Goal: Task Accomplishment & Management: Complete application form

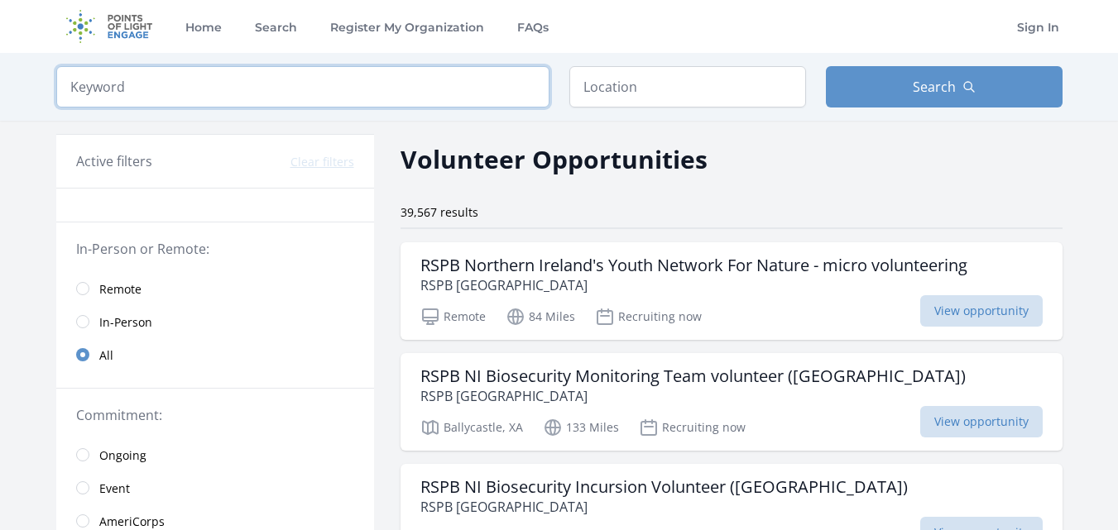
click at [209, 76] on input "search" at bounding box center [302, 86] width 493 height 41
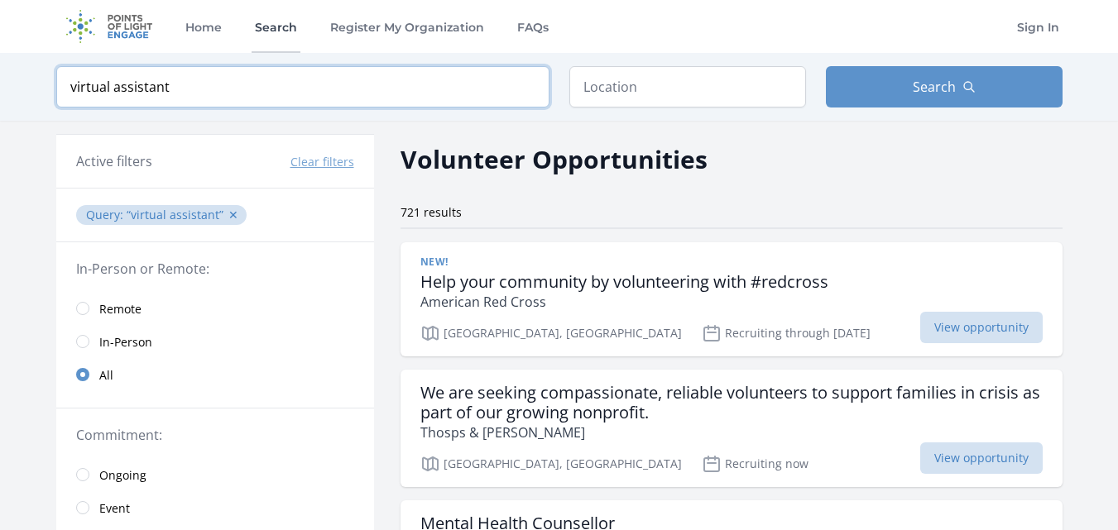
type input "virtual assistant"
click button "submit" at bounding box center [0, 0] width 0 height 0
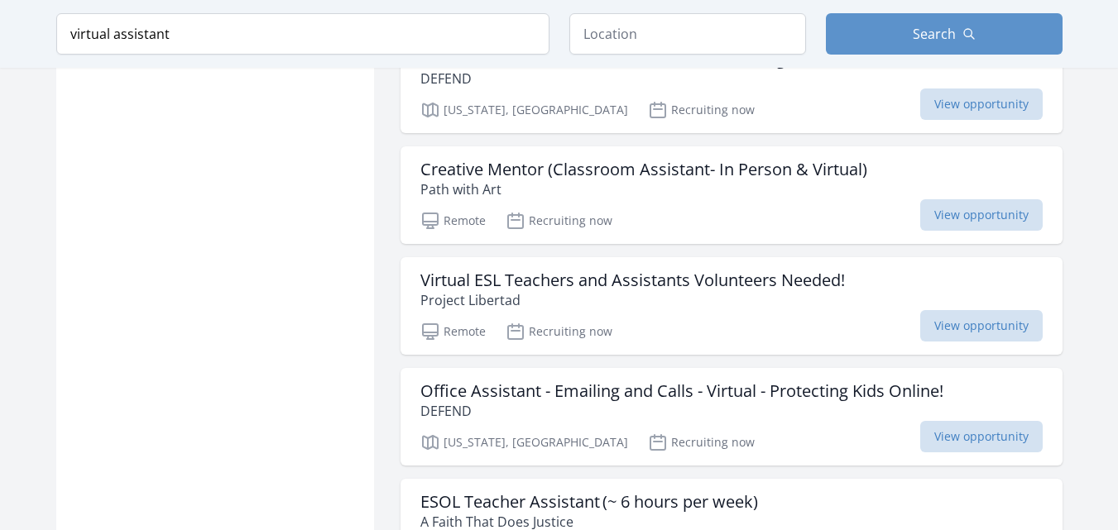
scroll to position [1939, 0]
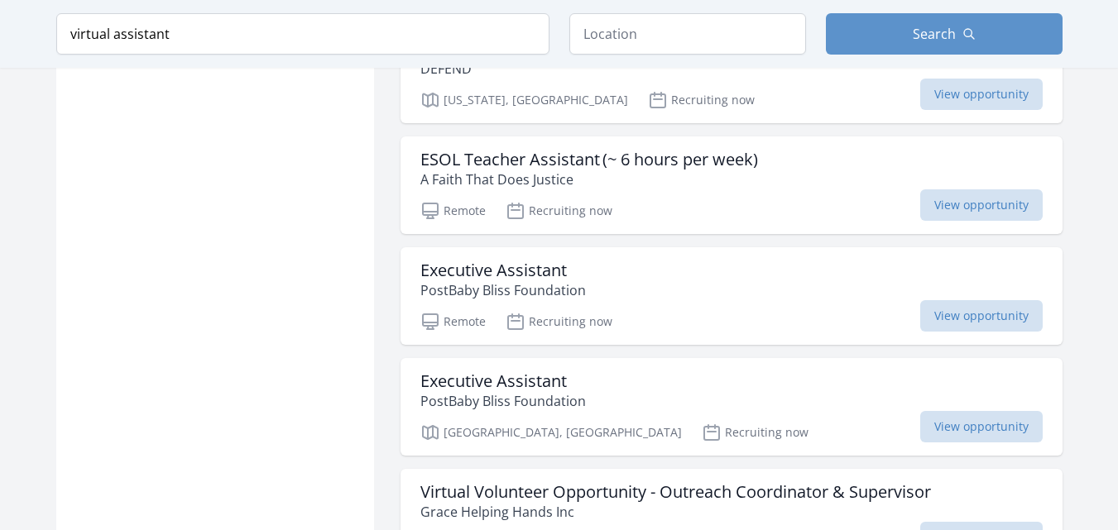
scroll to position [2280, 0]
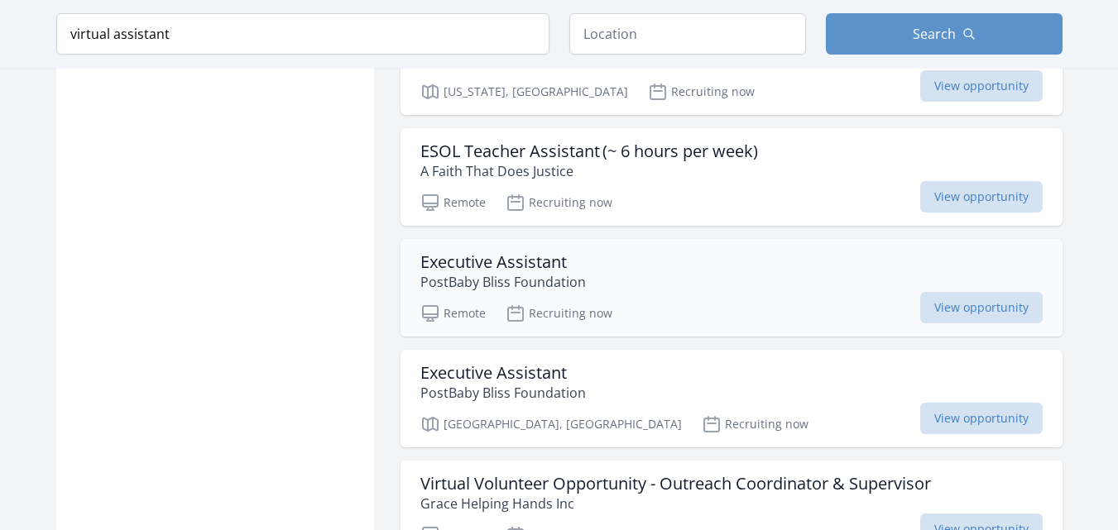
click at [544, 266] on h3 "Executive Assistant" at bounding box center [502, 262] width 165 height 20
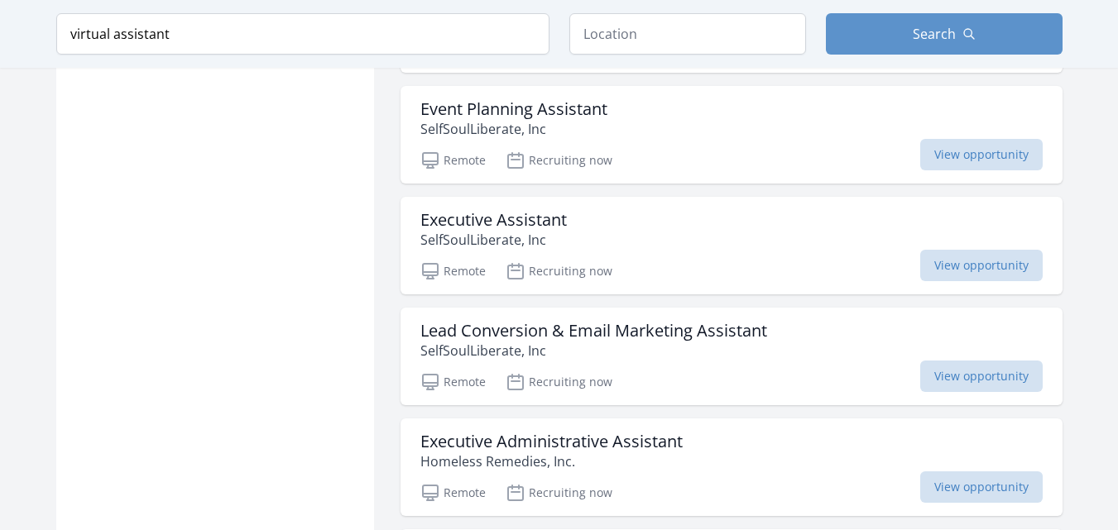
scroll to position [3191, 0]
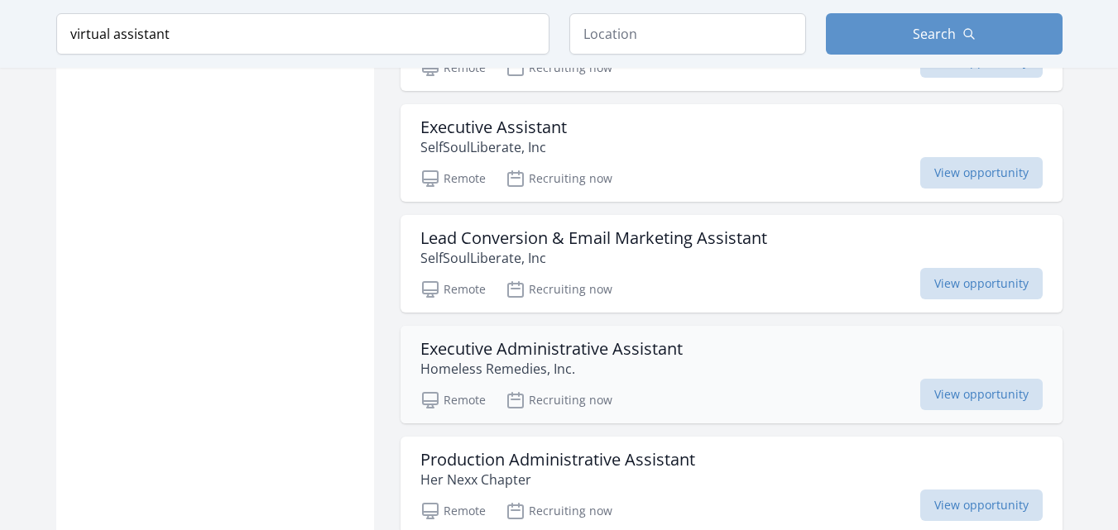
click at [589, 346] on h3 "Executive Administrative Assistant" at bounding box center [551, 349] width 262 height 20
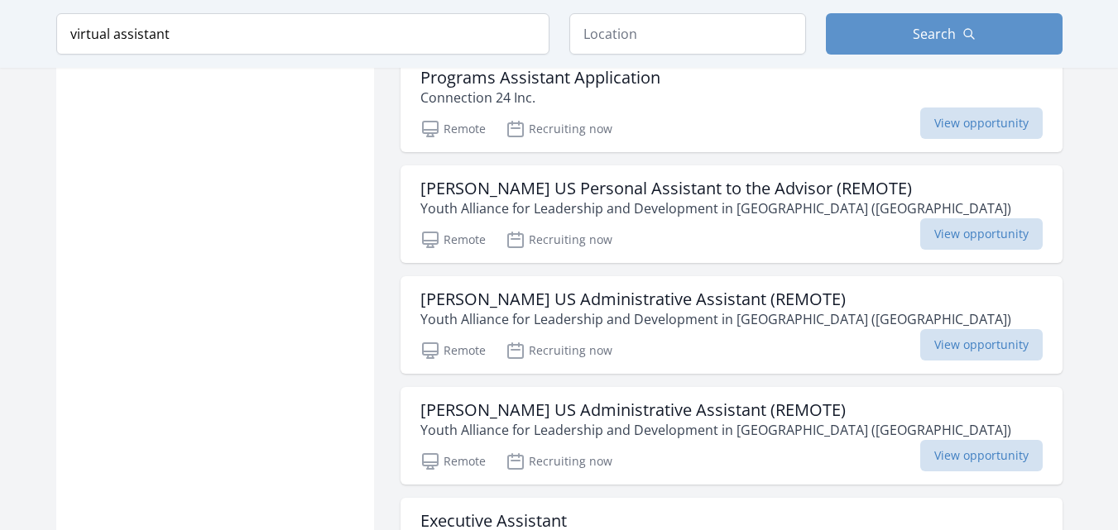
scroll to position [4144, 0]
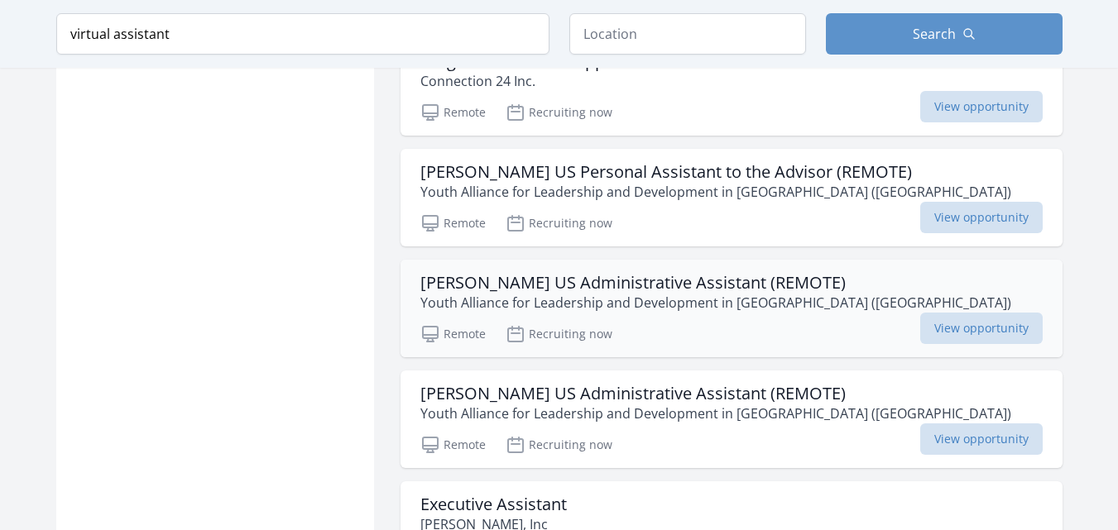
click at [693, 284] on h3 "[PERSON_NAME] US Administrative Assistant (REMOTE)" at bounding box center [715, 283] width 591 height 20
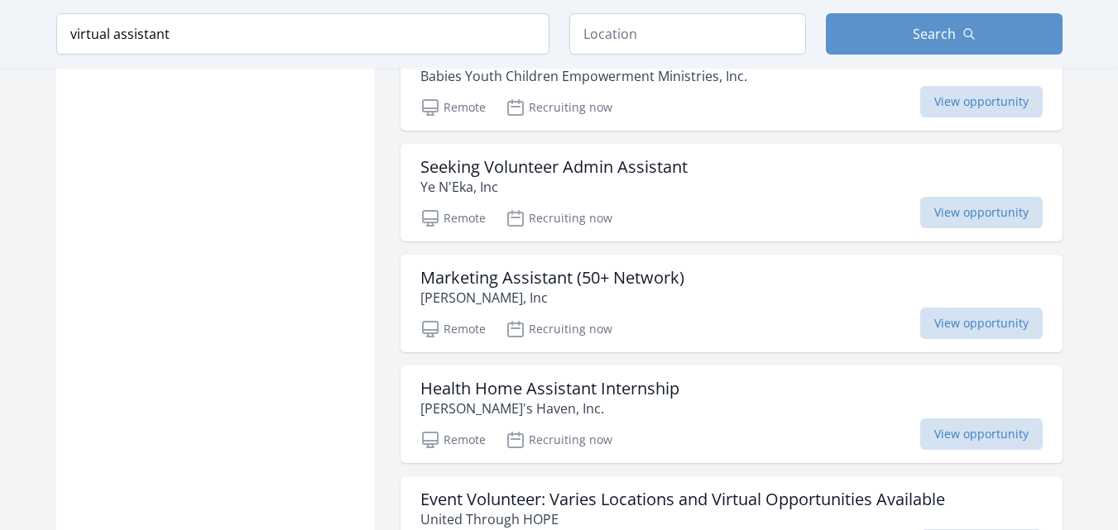
scroll to position [5061, 0]
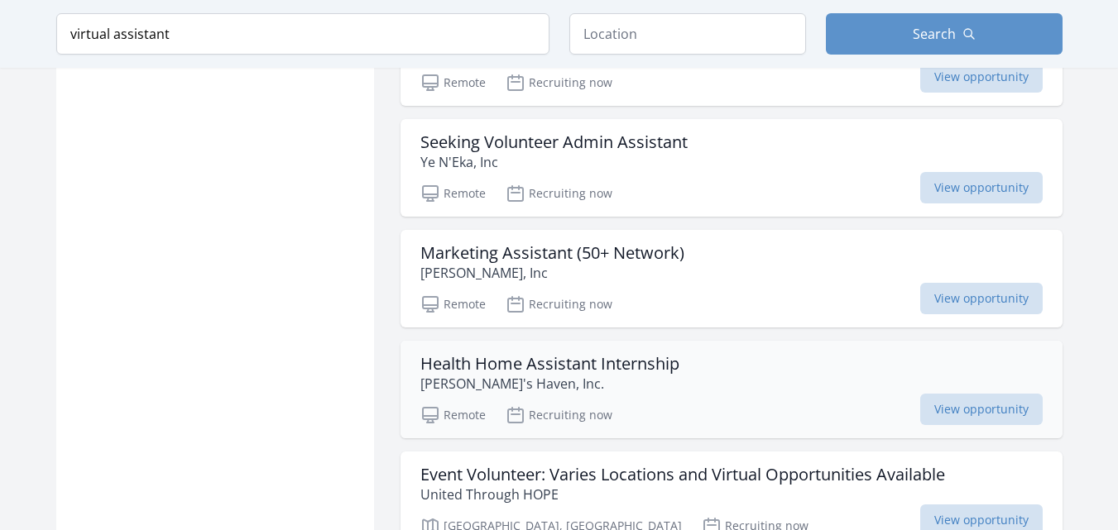
click at [571, 364] on h3 "Health Home Assistant Internship" at bounding box center [549, 364] width 259 height 20
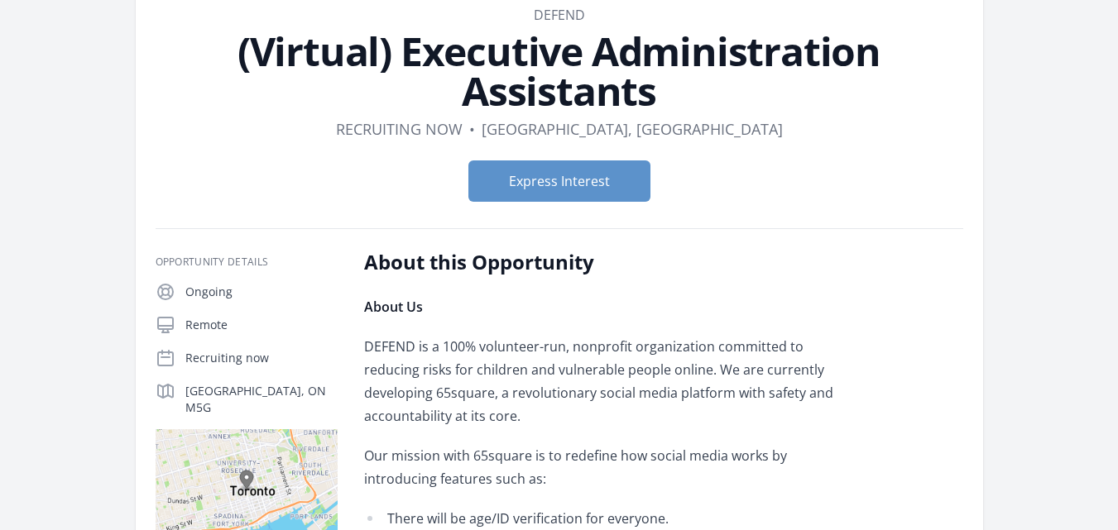
scroll to position [116, 0]
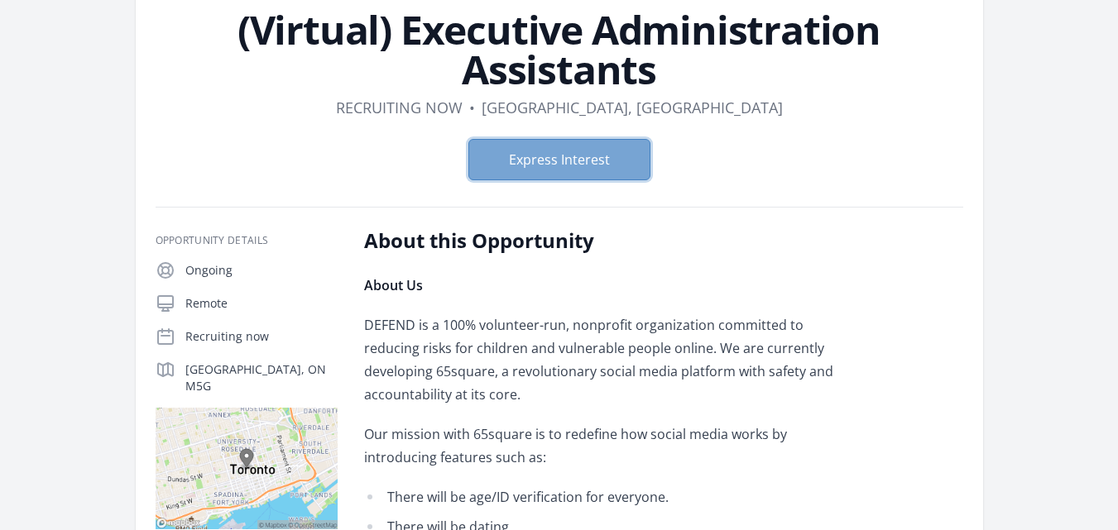
click at [621, 159] on button "Express Interest" at bounding box center [559, 159] width 182 height 41
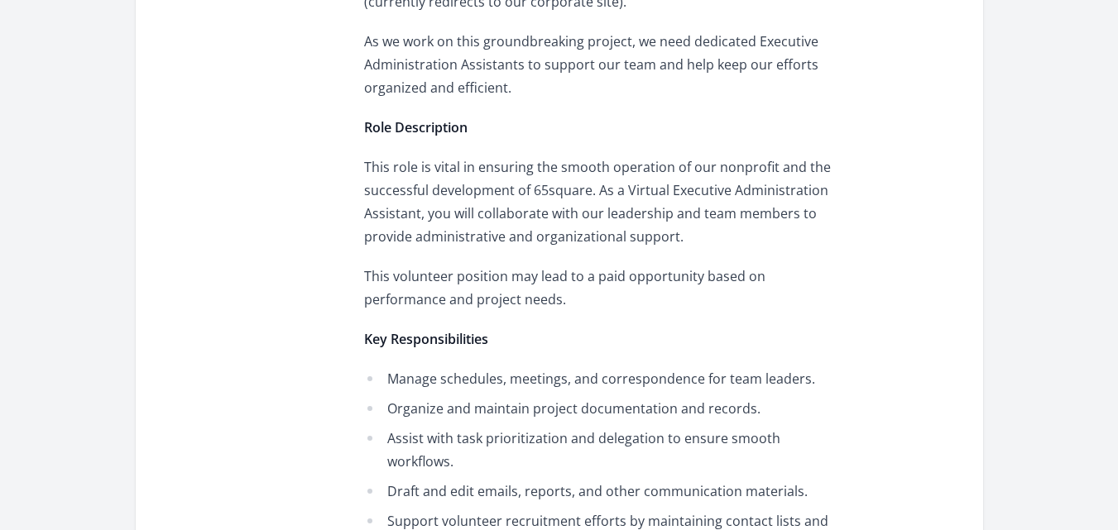
scroll to position [941, 0]
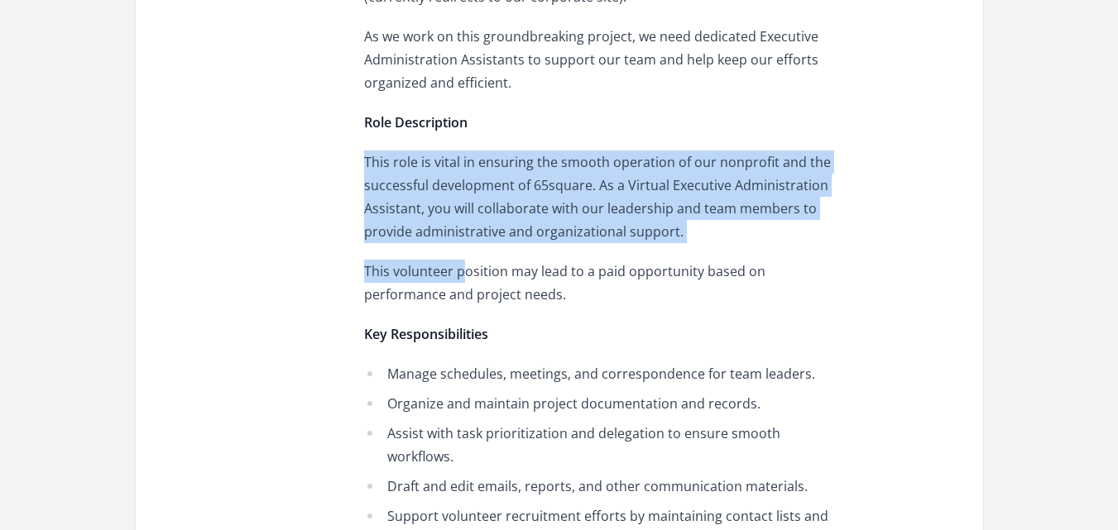
drag, startPoint x: 366, startPoint y: 155, endPoint x: 502, endPoint y: 302, distance: 200.8
click at [467, 252] on div "About Us DEFEND is a 100% volunteer-run, nonprofit organization committed to re…" at bounding box center [606, 410] width 484 height 1923
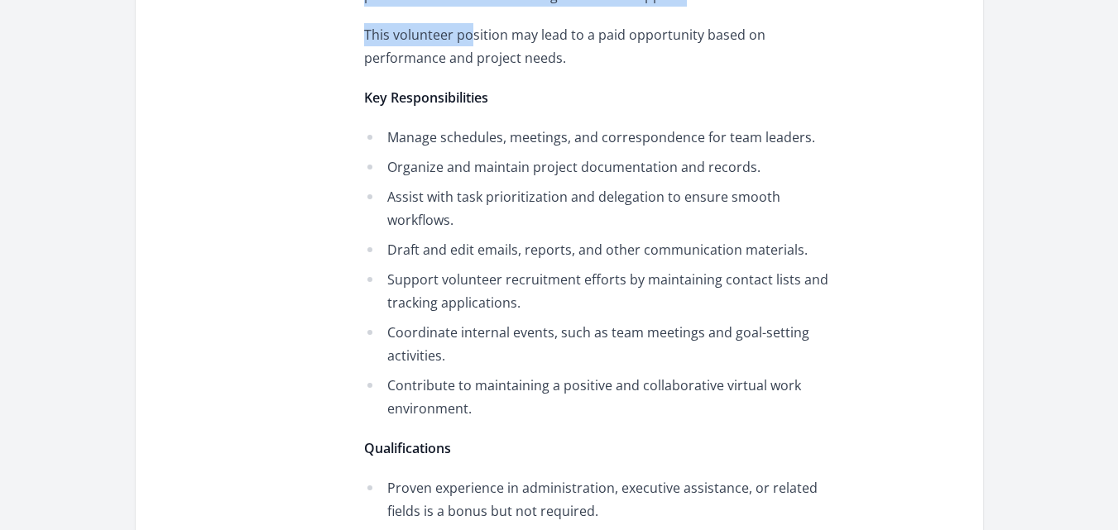
scroll to position [1182, 0]
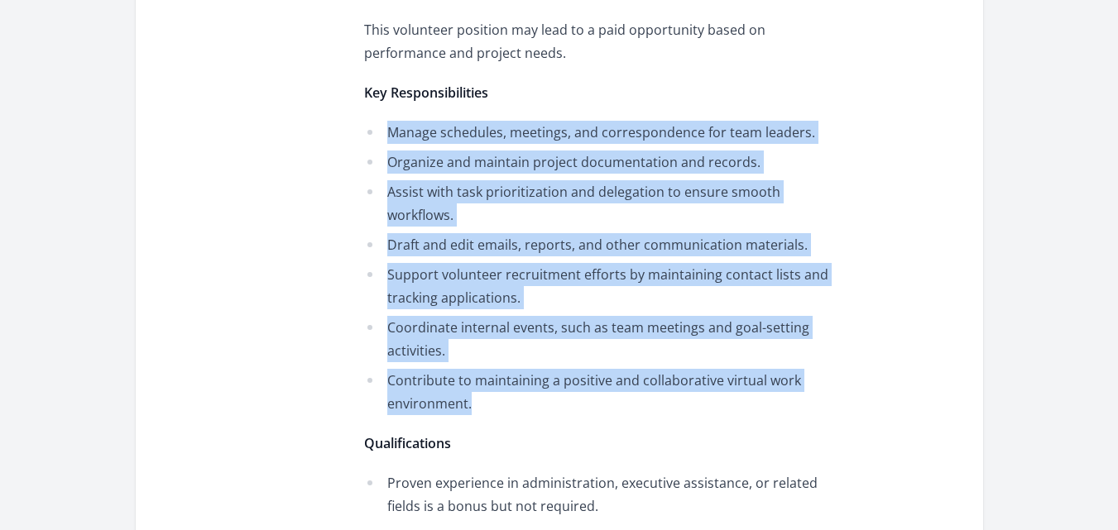
drag, startPoint x: 386, startPoint y: 130, endPoint x: 720, endPoint y: 370, distance: 410.8
click at [720, 370] on ul "Manage schedules, meetings, and correspondence for team leaders. Organize and m…" at bounding box center [606, 268] width 484 height 295
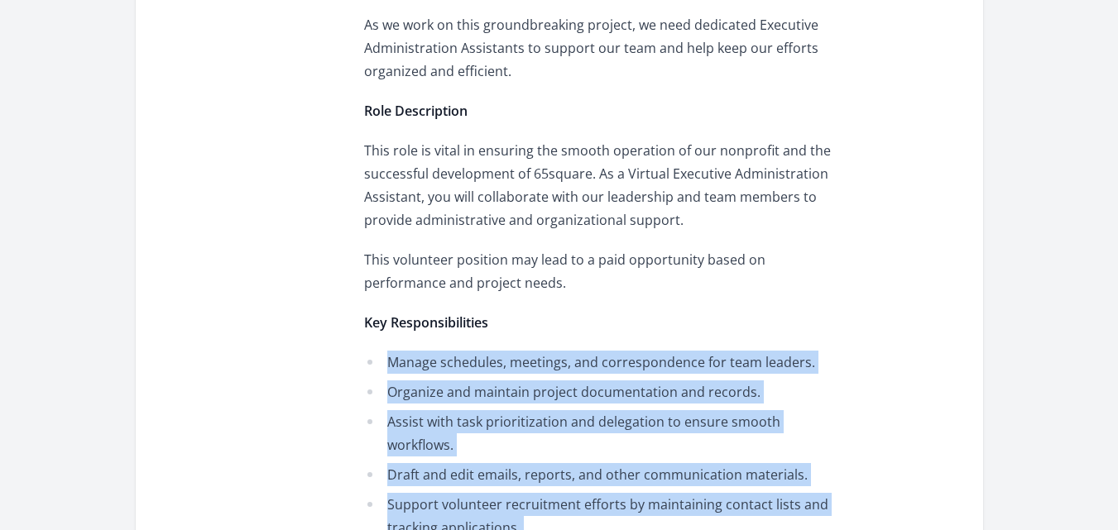
scroll to position [1065, 0]
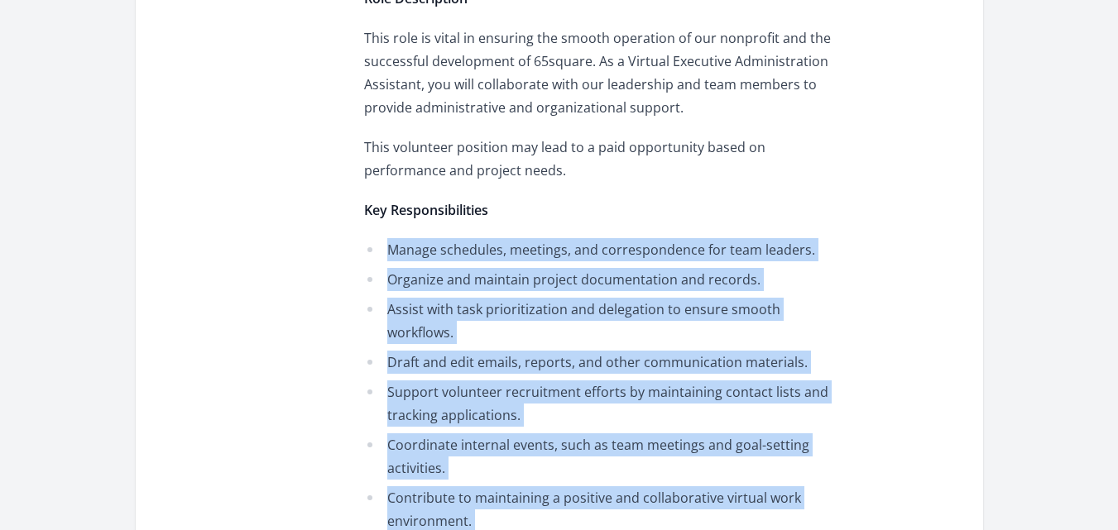
drag, startPoint x: 736, startPoint y: 325, endPoint x: 363, endPoint y: 245, distance: 380.9
click at [364, 245] on div "About Us DEFEND is a 100% volunteer-run, nonprofit organization committed to re…" at bounding box center [606, 286] width 484 height 1923
copy div "Manage schedules, meetings, and correspondence for team leaders. Organize and m…"
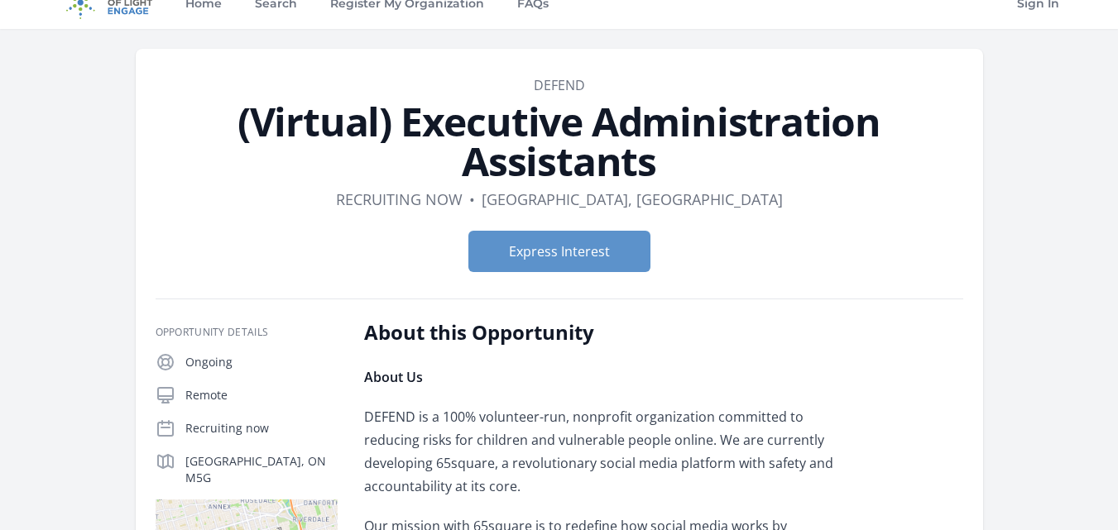
scroll to position [0, 0]
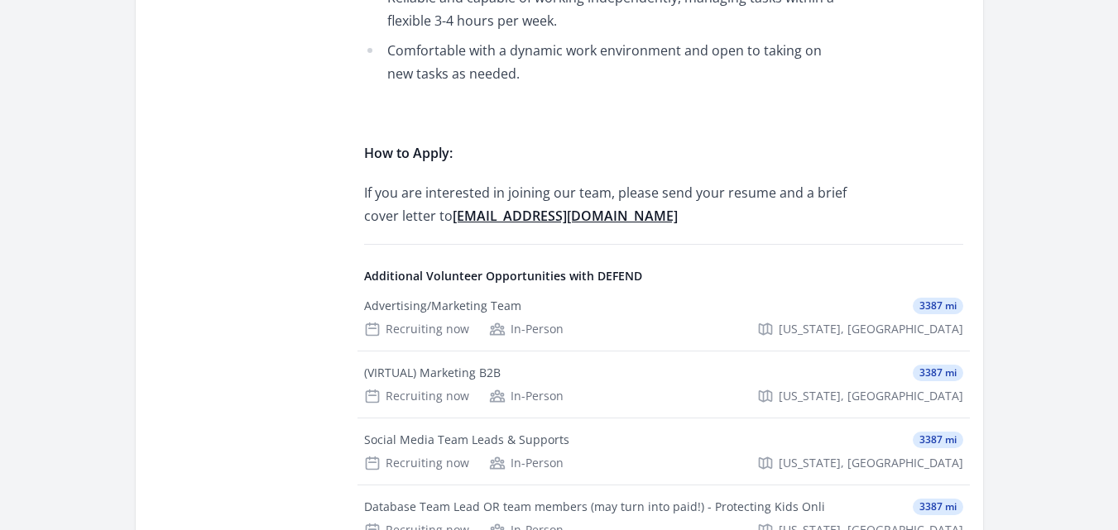
scroll to position [1166, 0]
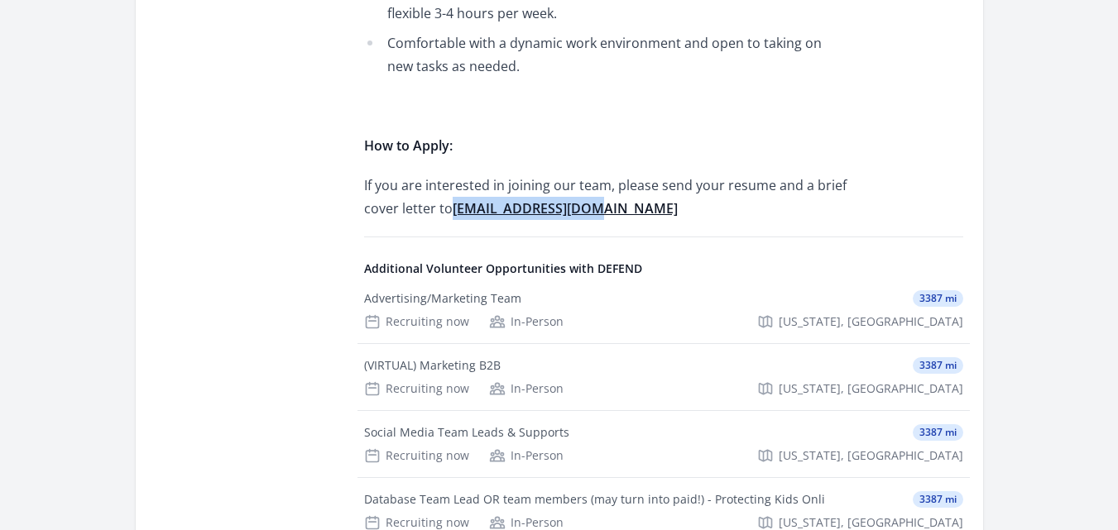
drag, startPoint x: 600, startPoint y: 208, endPoint x: 453, endPoint y: 204, distance: 146.5
click at [453, 204] on p "If you are interested in joining our team, please send your resume and a brief …" at bounding box center [606, 197] width 484 height 46
copy span "hr@helpusdefend.com"
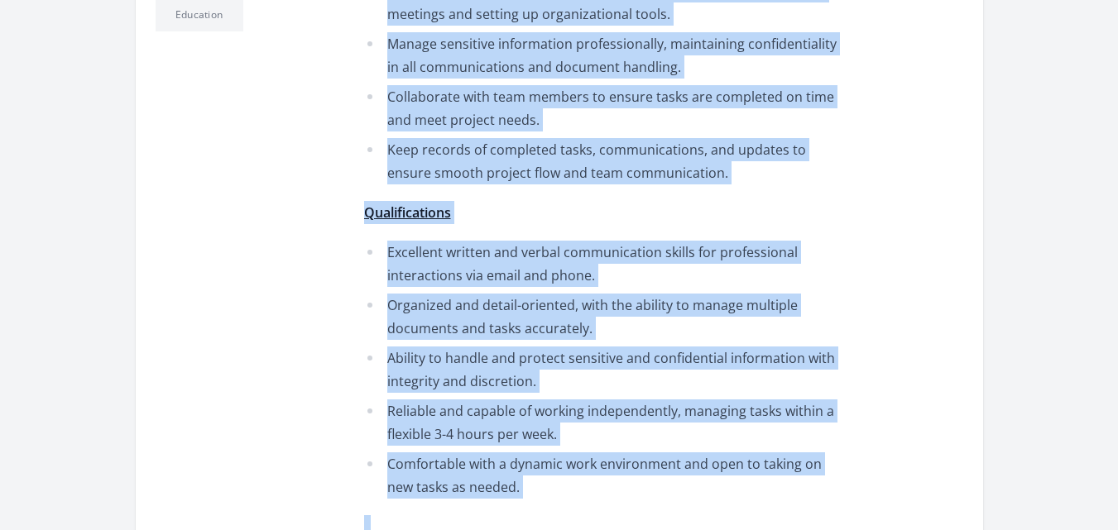
scroll to position [806, 0]
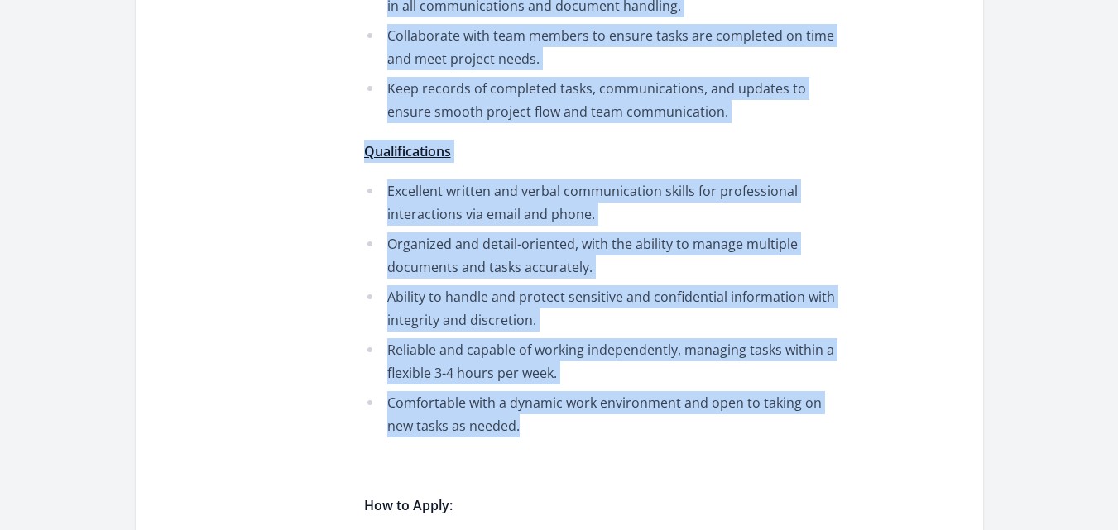
drag, startPoint x: 388, startPoint y: 156, endPoint x: 587, endPoint y: 428, distance: 337.4
click at [587, 428] on div "As an Office Assistant, you will provide essential support to multiple teams wi…" at bounding box center [606, 82] width 484 height 996
copy div "Manage emails, make calls, and assist with other general office tasks. Update, …"
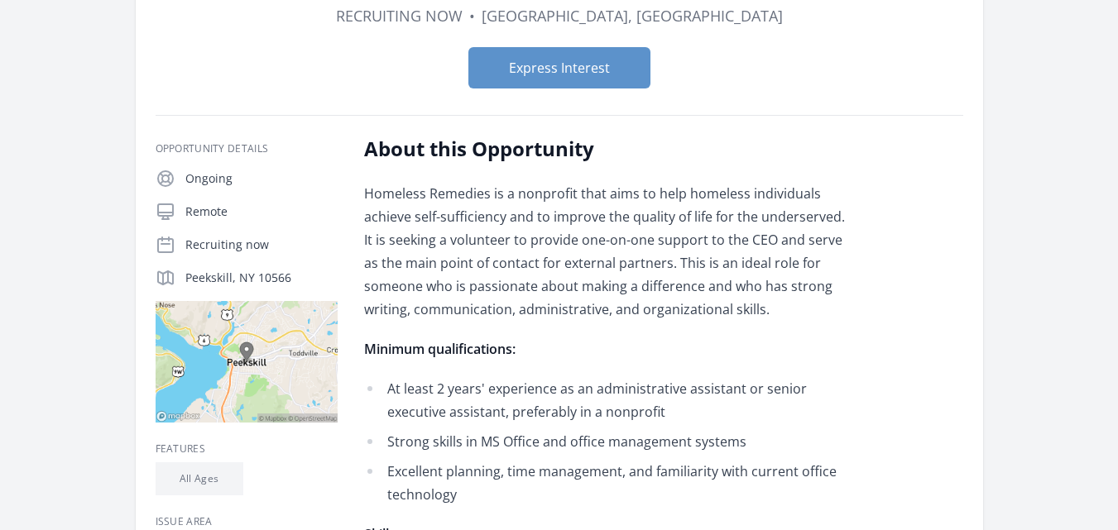
scroll to position [161, 0]
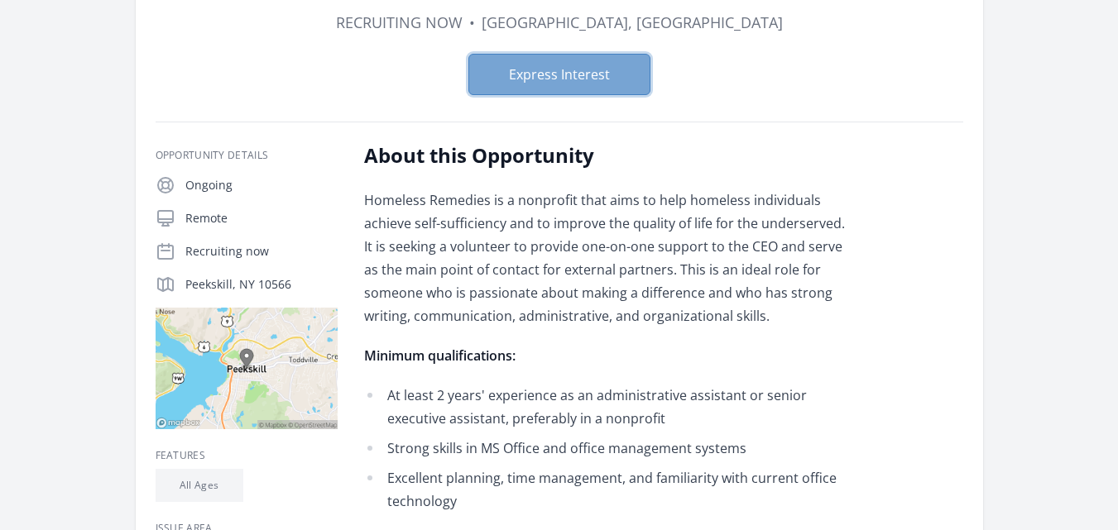
click at [600, 71] on button "Express Interest" at bounding box center [559, 74] width 182 height 41
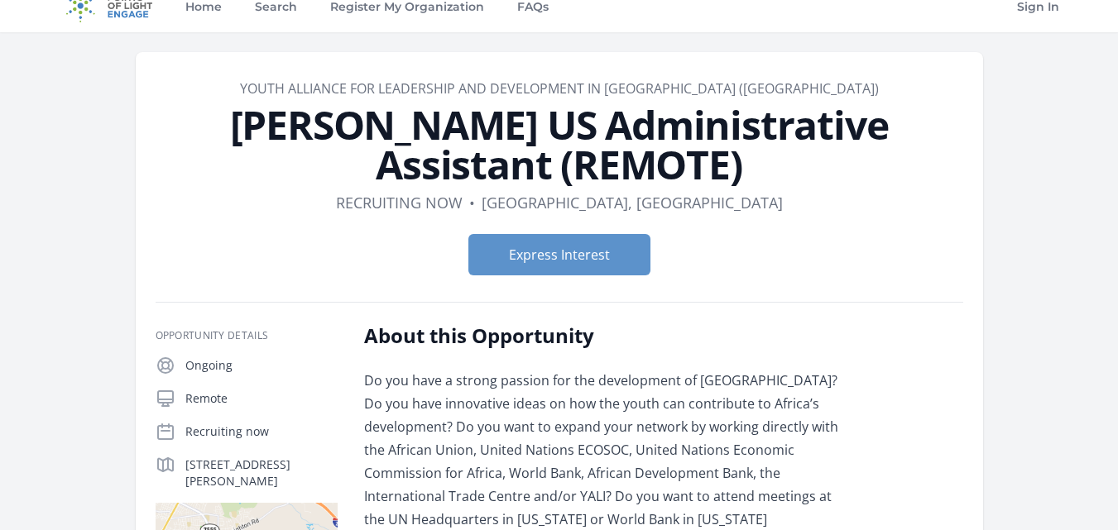
scroll to position [11, 0]
